Goal: Task Accomplishment & Management: Manage account settings

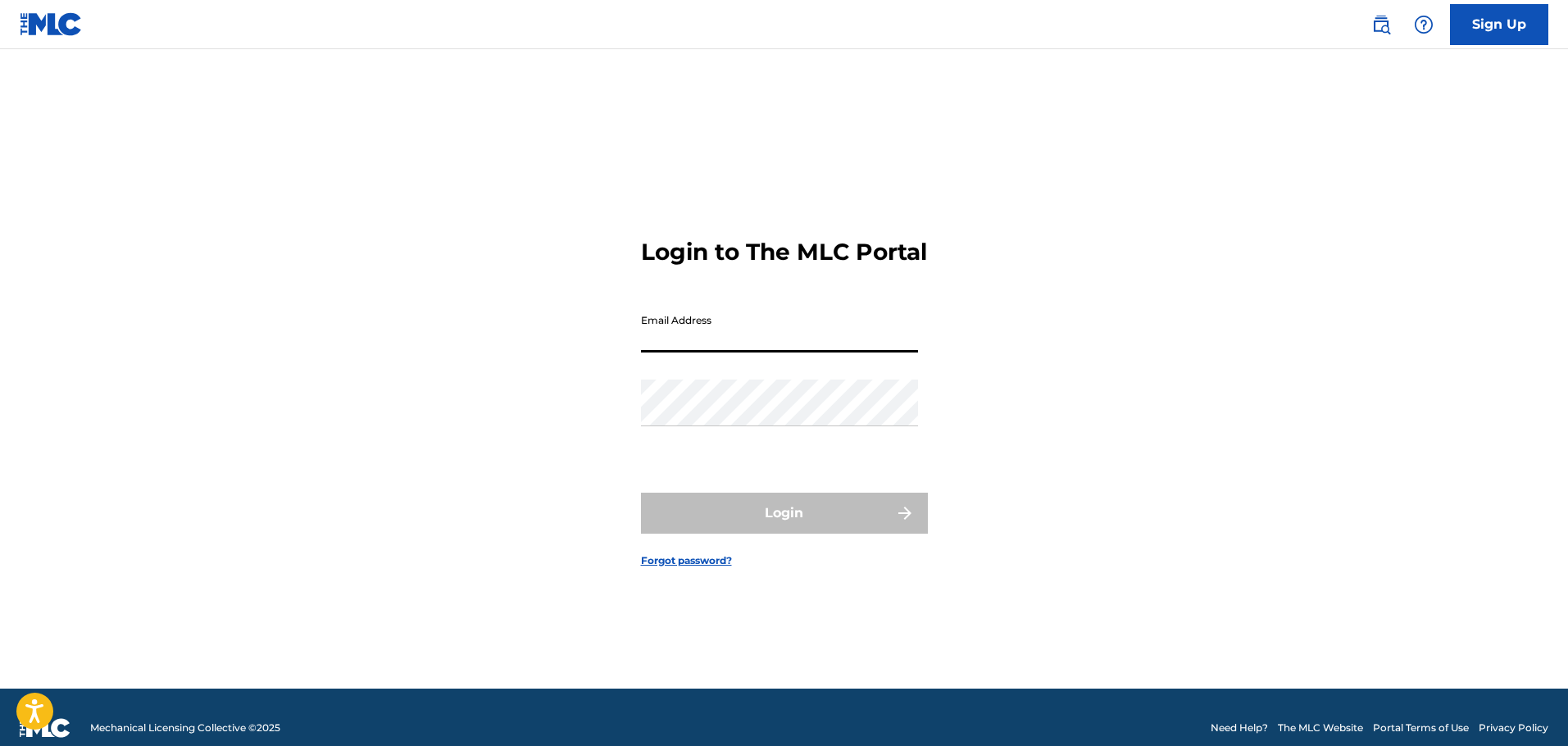
type input "[EMAIL_ADDRESS][DOMAIN_NAME]"
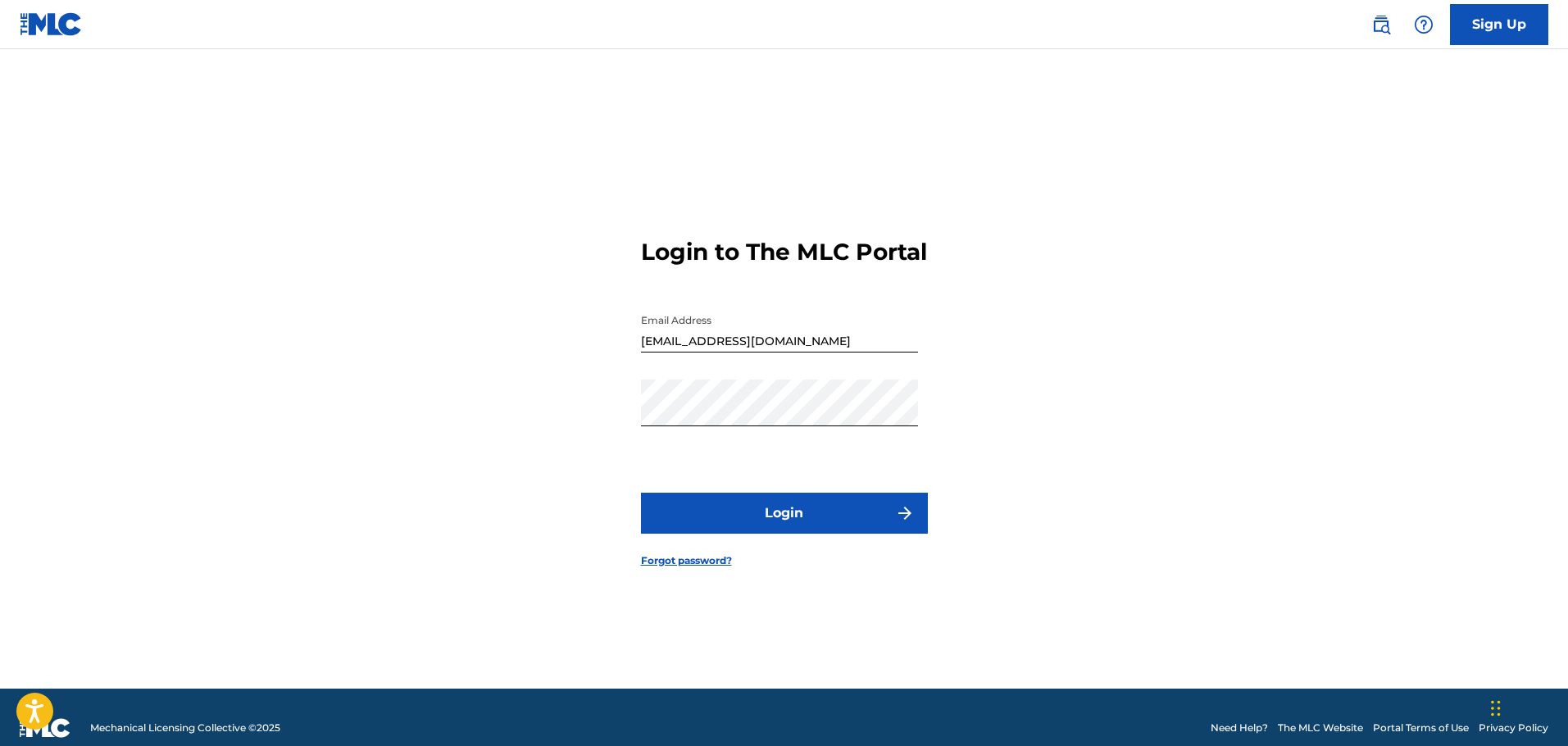
click at [721, 552] on form "Login to The MLC Portal Email Address [EMAIL_ADDRESS][DOMAIN_NAME] Password Log…" at bounding box center [784, 389] width 287 height 599
click at [728, 534] on button "Login" at bounding box center [784, 513] width 287 height 41
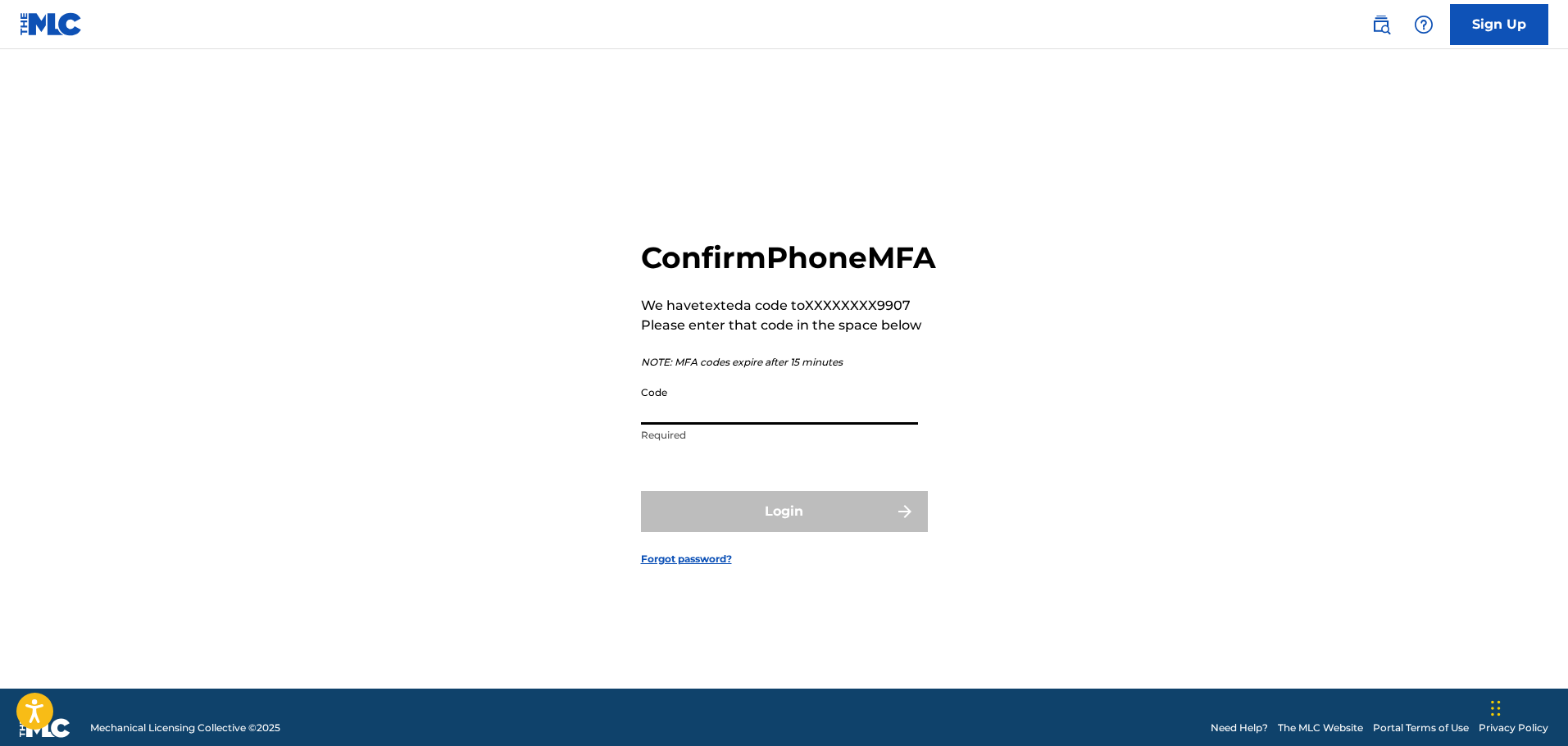
click at [763, 425] on input "Code" at bounding box center [779, 401] width 277 height 47
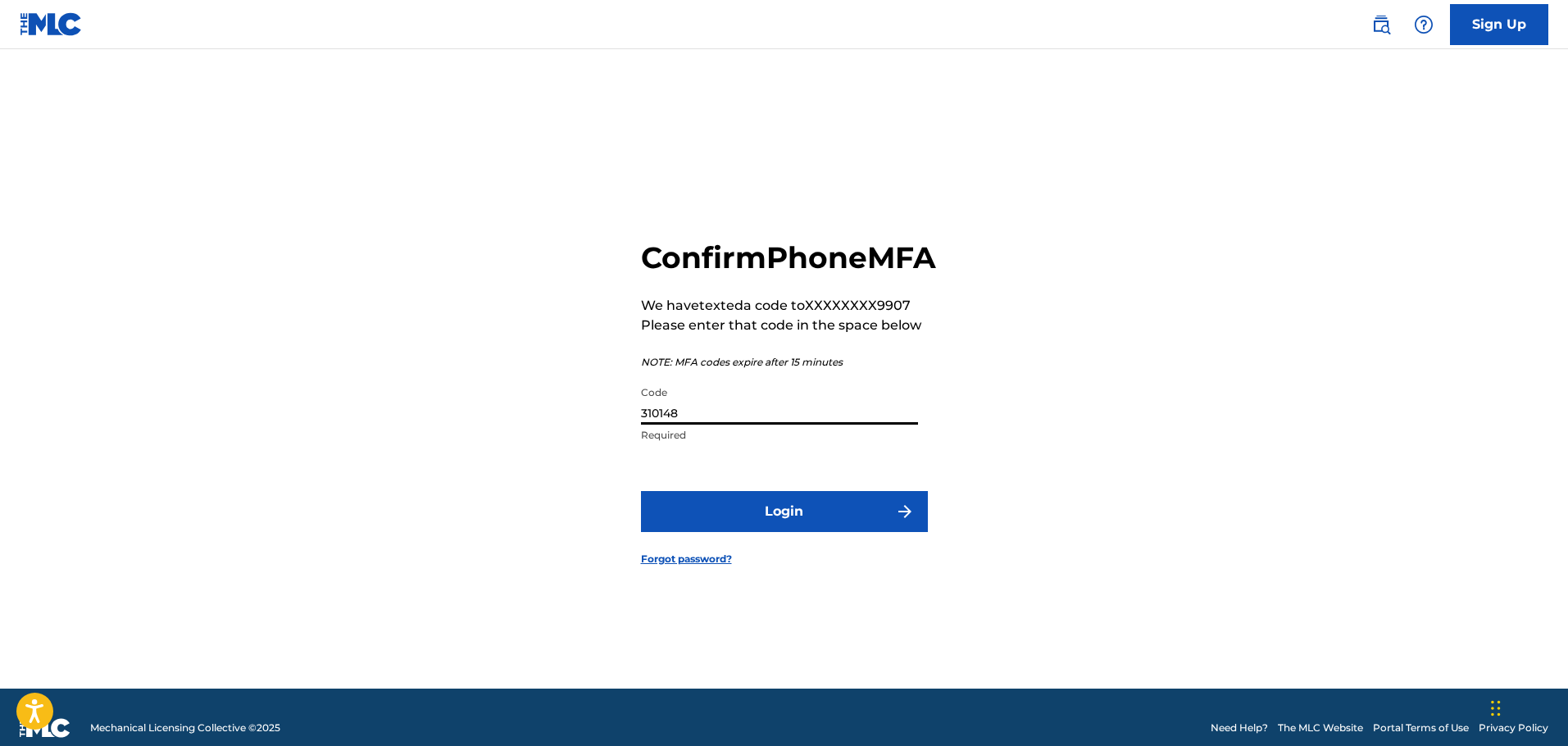
type input "310148"
click at [641, 491] on button "Login" at bounding box center [784, 511] width 287 height 41
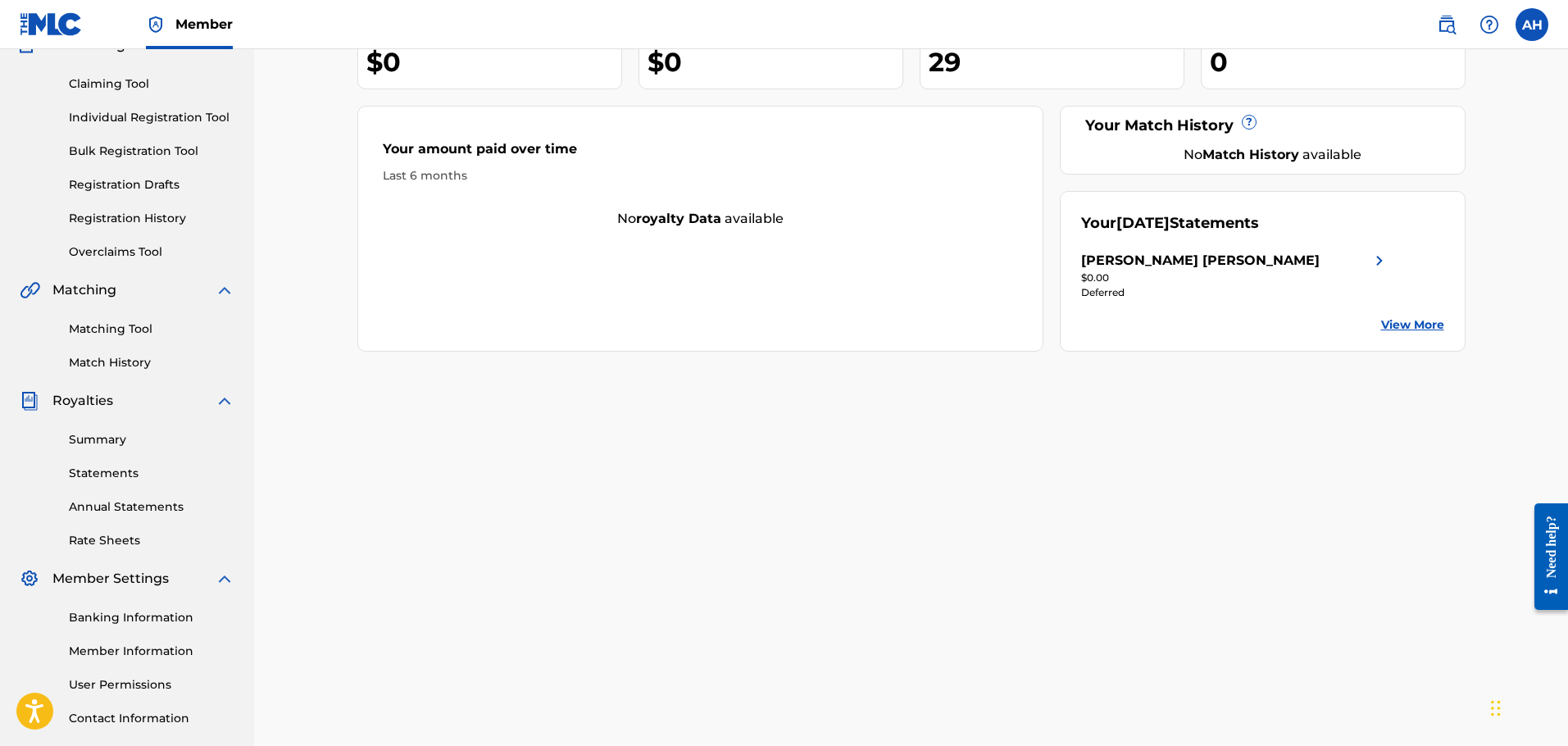
scroll to position [271, 0]
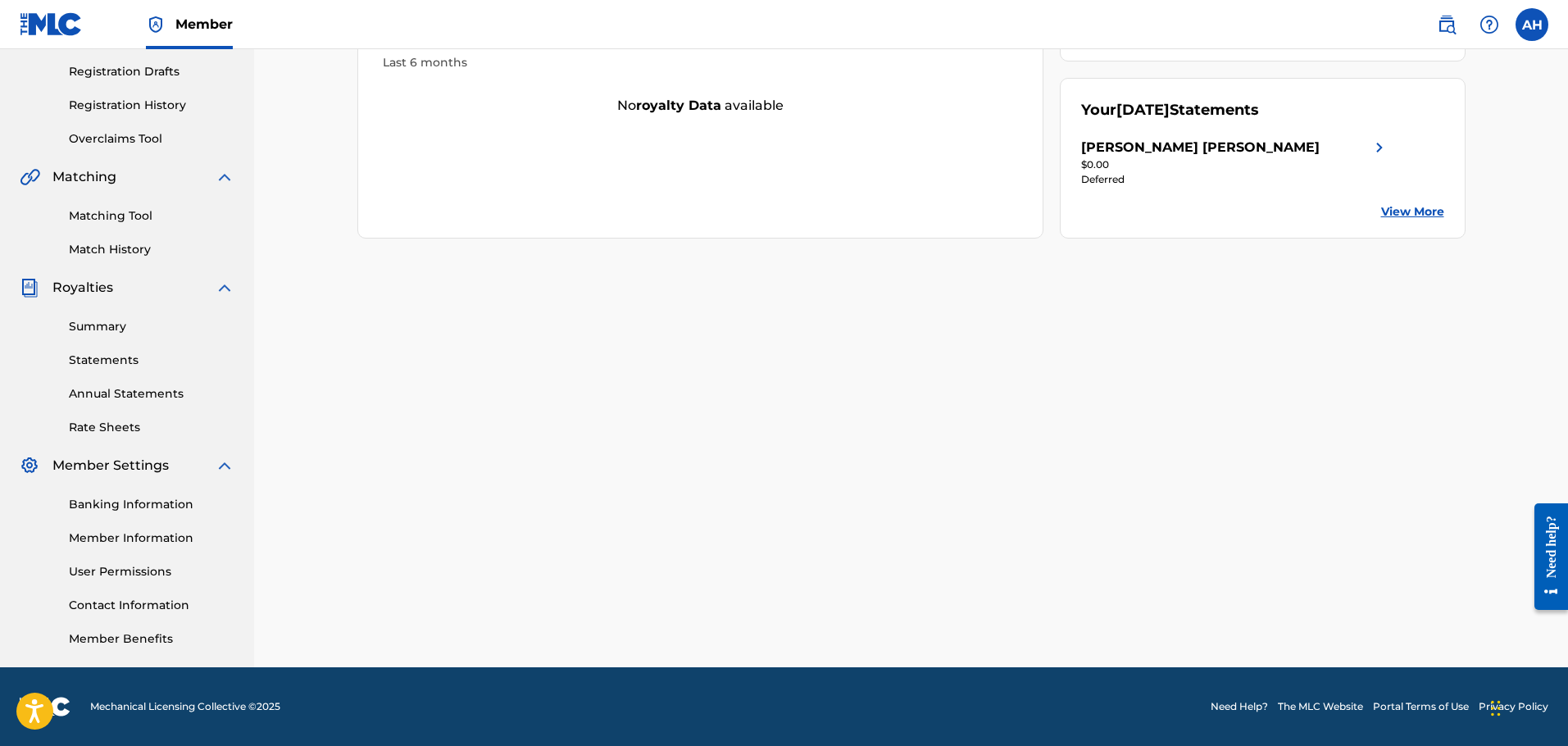
click at [97, 331] on link "Summary" at bounding box center [151, 326] width 166 height 17
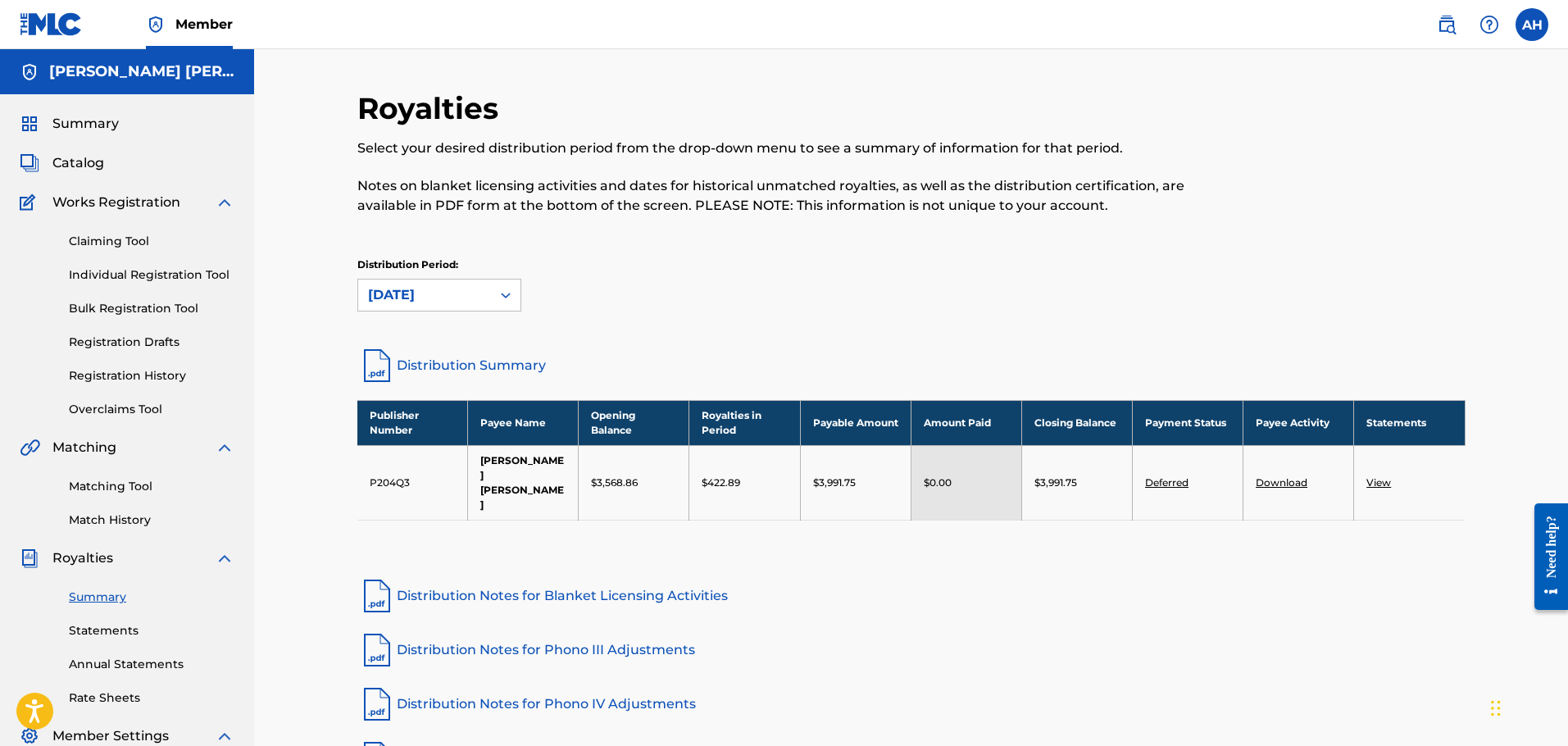
click at [1520, 27] on label at bounding box center [1531, 24] width 32 height 32
click at [1532, 25] on input "AH [PERSON_NAME] [EMAIL_ADDRESS][DOMAIN_NAME] Notification Preferences Profile …" at bounding box center [1532, 25] width 0 height 0
click at [1367, 225] on p "Log out" at bounding box center [1373, 232] width 38 height 15
click at [1532, 25] on input "AH [PERSON_NAME] [EMAIL_ADDRESS][DOMAIN_NAME] Notification Preferences Profile …" at bounding box center [1532, 25] width 0 height 0
